Goal: Task Accomplishment & Management: Use online tool/utility

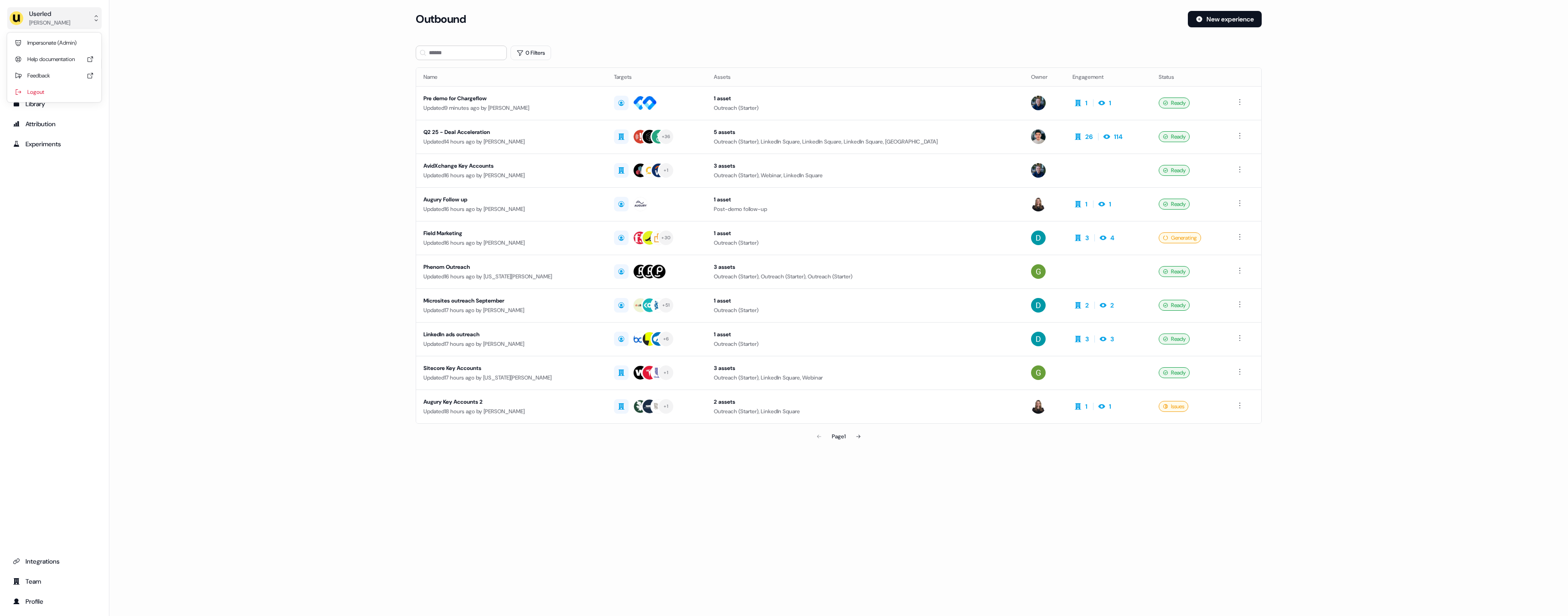
click at [44, 19] on div "[PERSON_NAME]" at bounding box center [49, 23] width 41 height 9
click at [45, 39] on div "Impersonate (Admin)" at bounding box center [54, 42] width 87 height 17
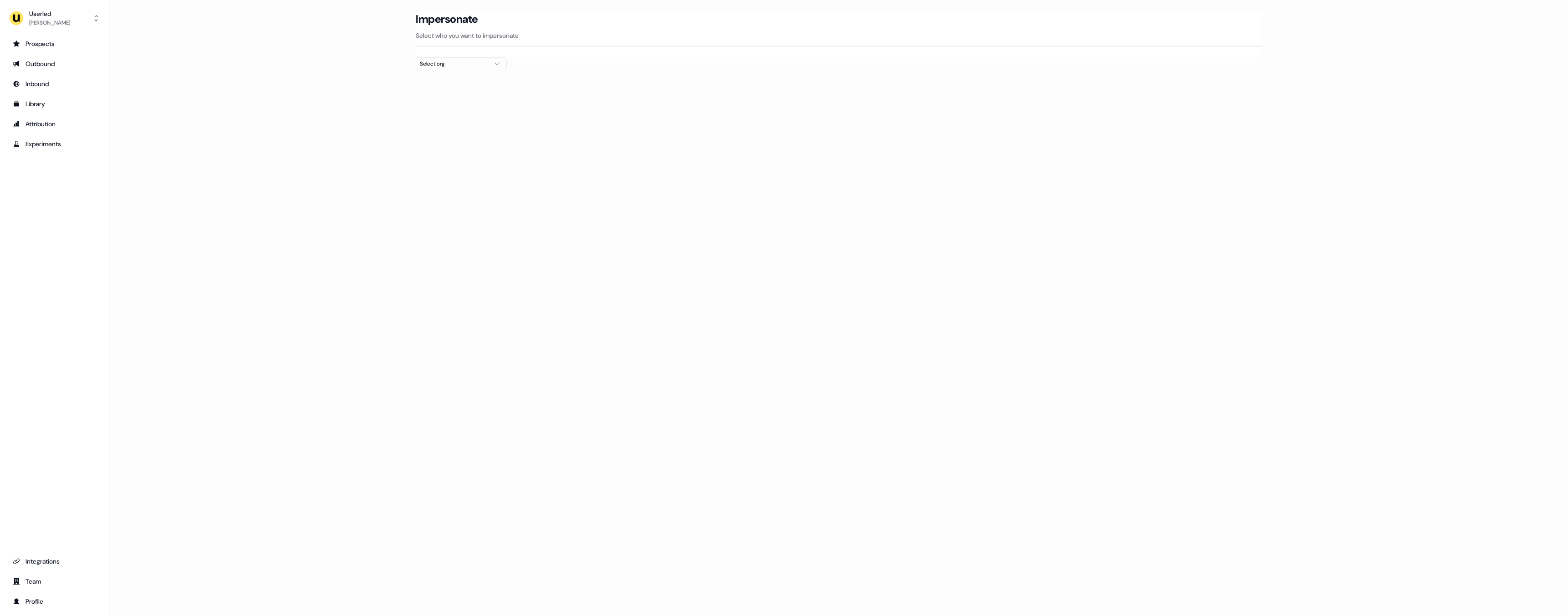
click at [443, 66] on div "Select org" at bounding box center [453, 64] width 68 height 9
type input "****"
click at [460, 96] on div "[PERSON_NAME] People" at bounding box center [461, 96] width 90 height 15
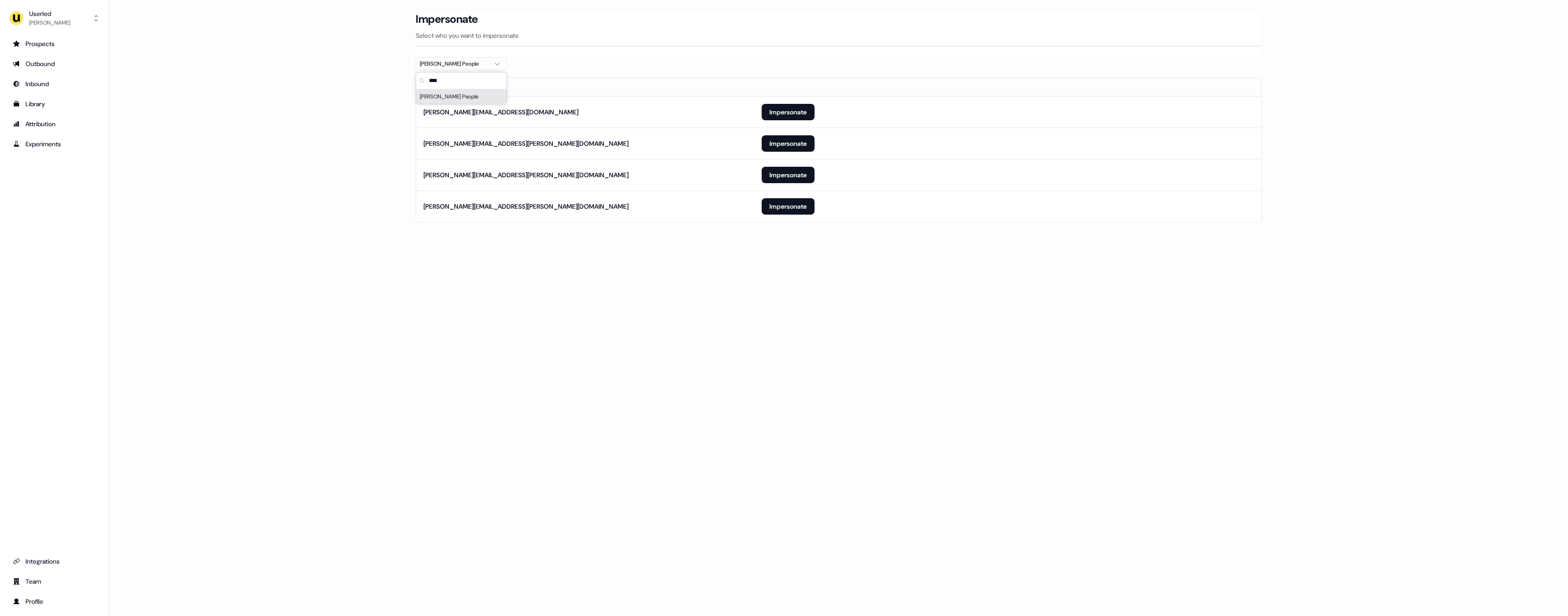
click at [717, 80] on th "Email" at bounding box center [584, 86] width 338 height 19
click at [793, 114] on button "Impersonate" at bounding box center [788, 112] width 53 height 17
